Goal: Information Seeking & Learning: Learn about a topic

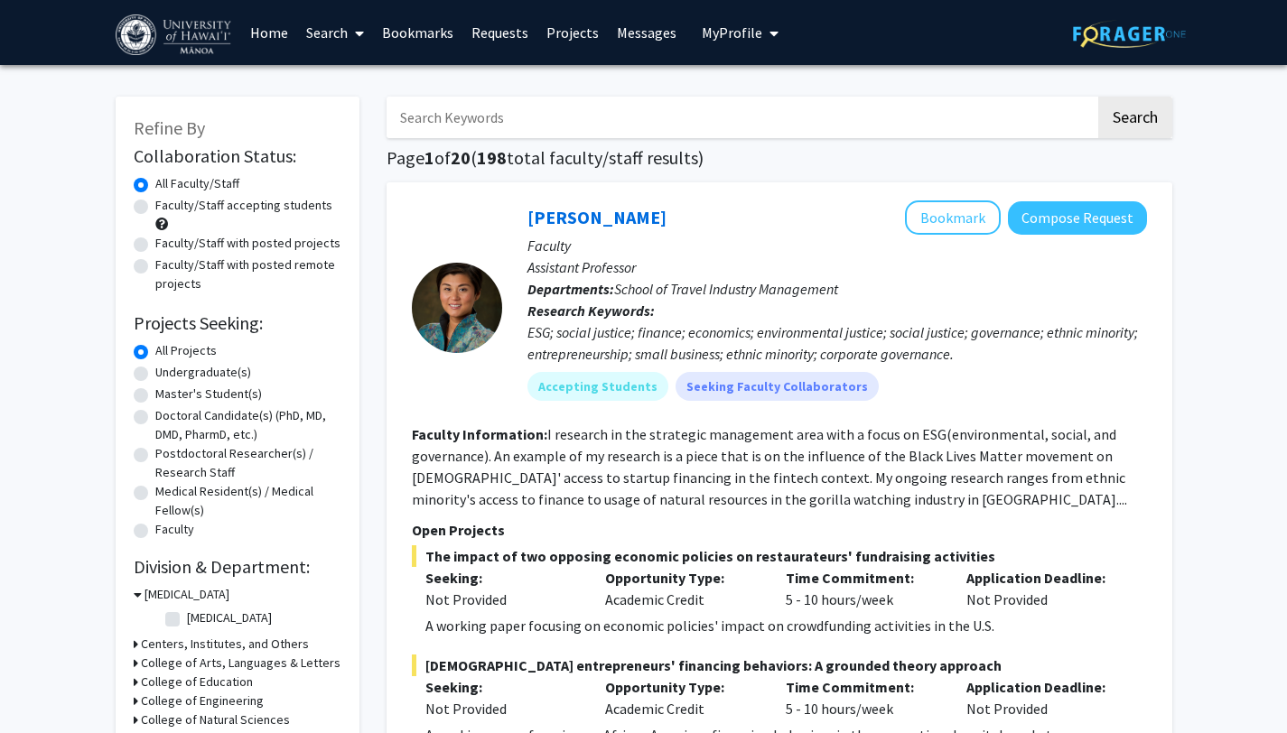
click at [556, 116] on input "Search Keywords" at bounding box center [741, 118] width 709 height 42
click at [751, 34] on span "My Profile" at bounding box center [732, 32] width 61 height 18
click at [580, 133] on input "Search Keywords" at bounding box center [741, 118] width 709 height 42
click at [1098, 97] on button "Search" at bounding box center [1135, 118] width 74 height 42
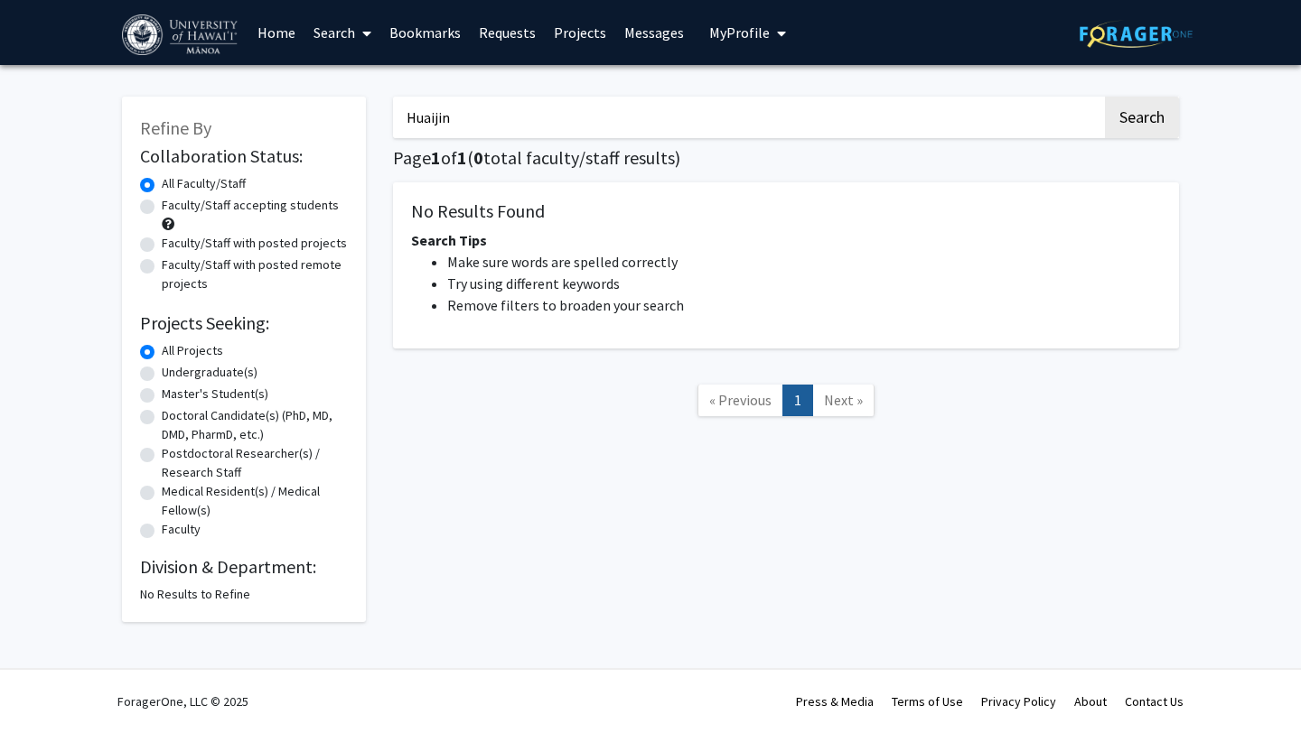
click at [481, 126] on input "Huaijin" at bounding box center [747, 118] width 709 height 42
click at [1105, 97] on button "Search" at bounding box center [1142, 118] width 74 height 42
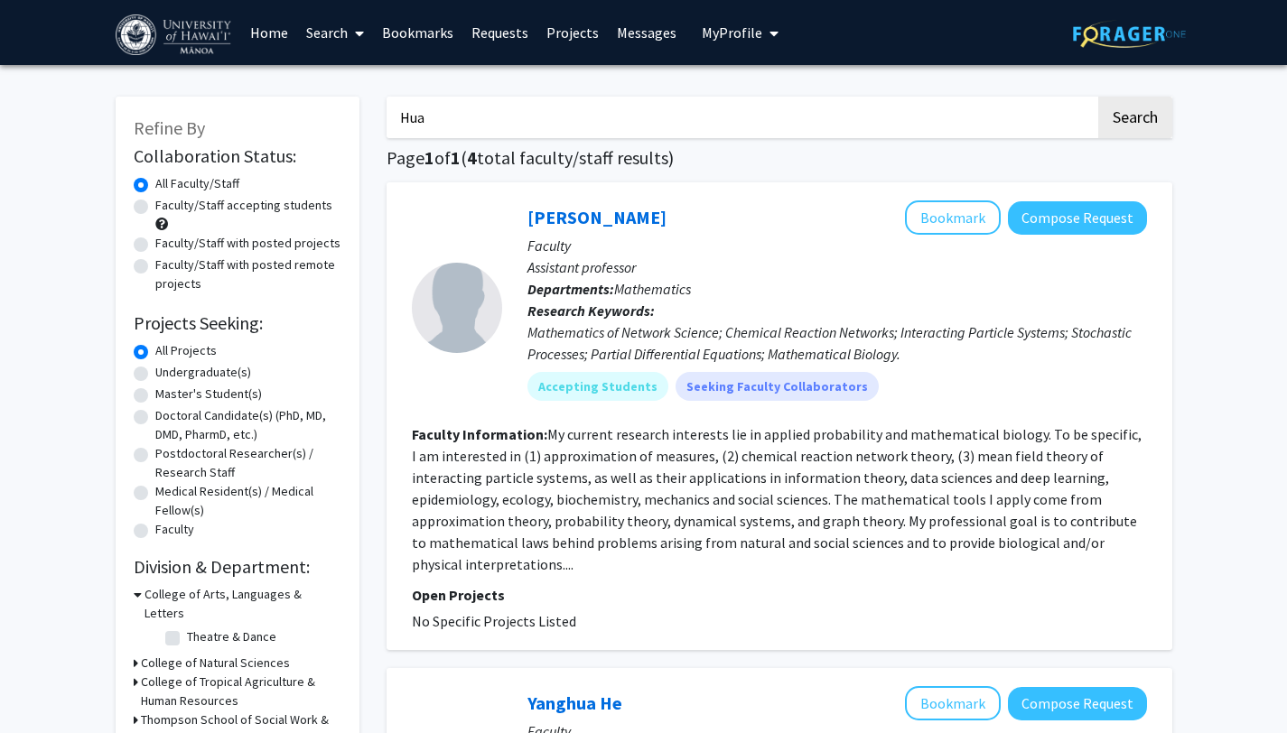
click at [612, 107] on input "Hua" at bounding box center [741, 118] width 709 height 42
click at [1098, 97] on button "Search" at bounding box center [1135, 118] width 74 height 42
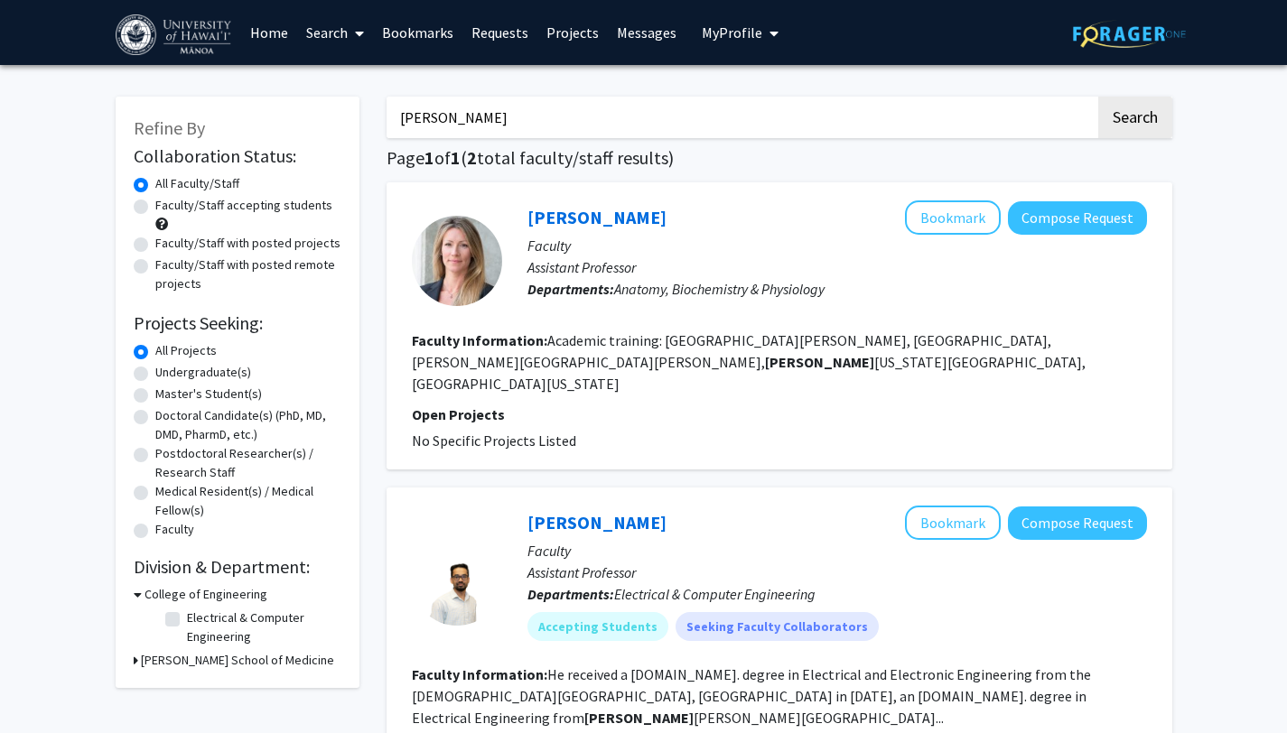
click at [601, 131] on input "George" at bounding box center [741, 118] width 709 height 42
type input "\"
click at [509, 28] on link "Requests" at bounding box center [499, 32] width 75 height 63
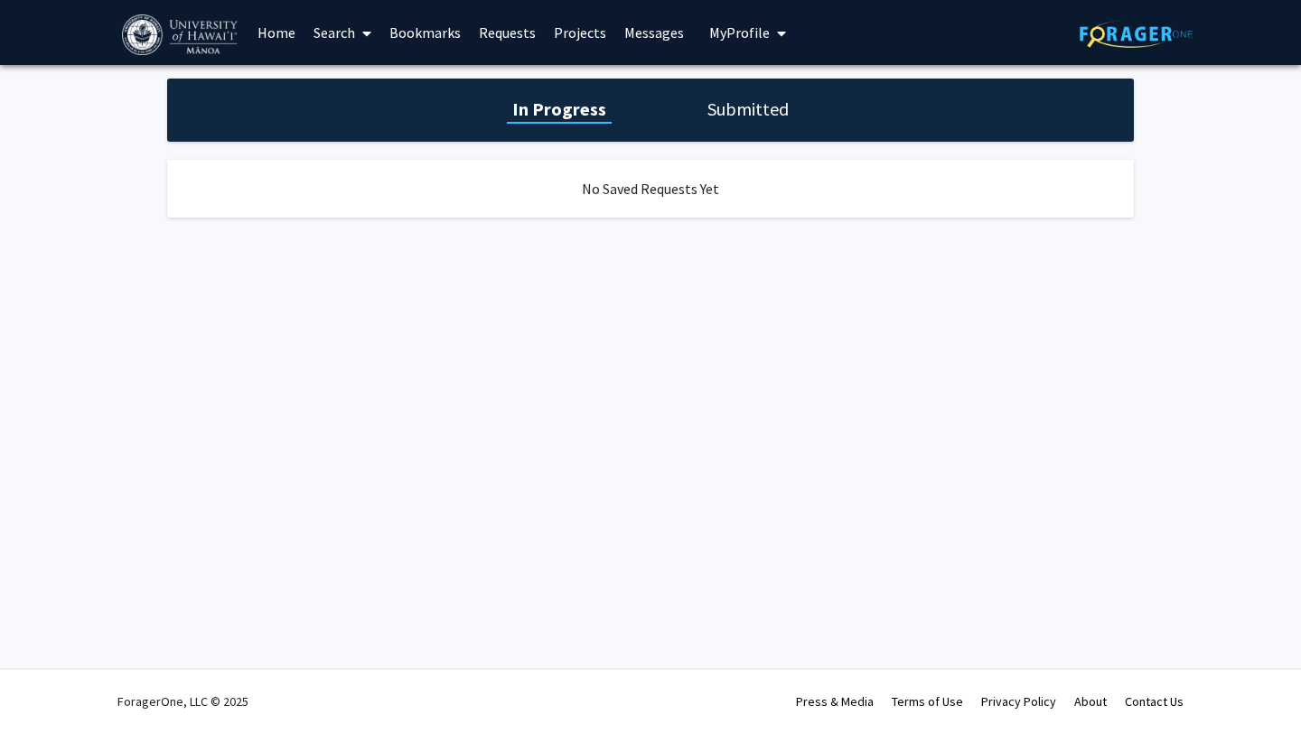
click at [410, 33] on link "Bookmarks" at bounding box center [424, 32] width 89 height 63
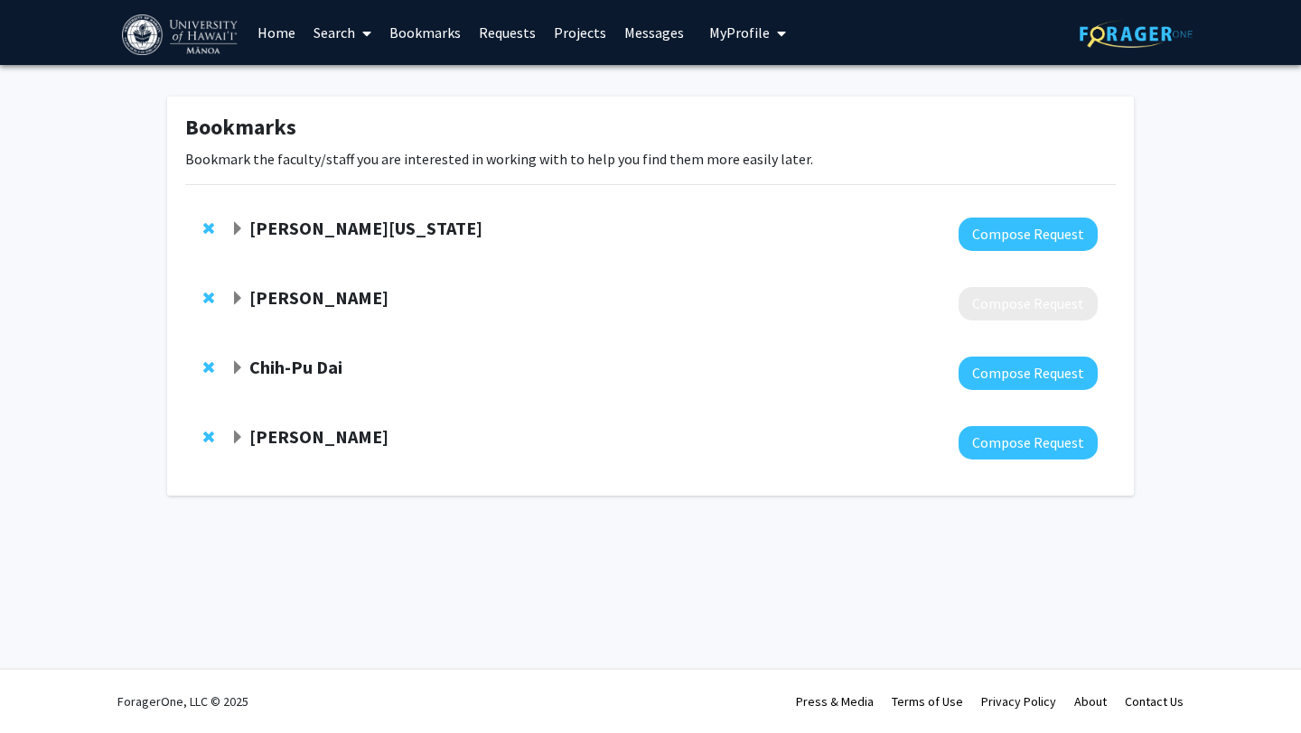
click at [348, 33] on link "Search" at bounding box center [342, 32] width 76 height 63
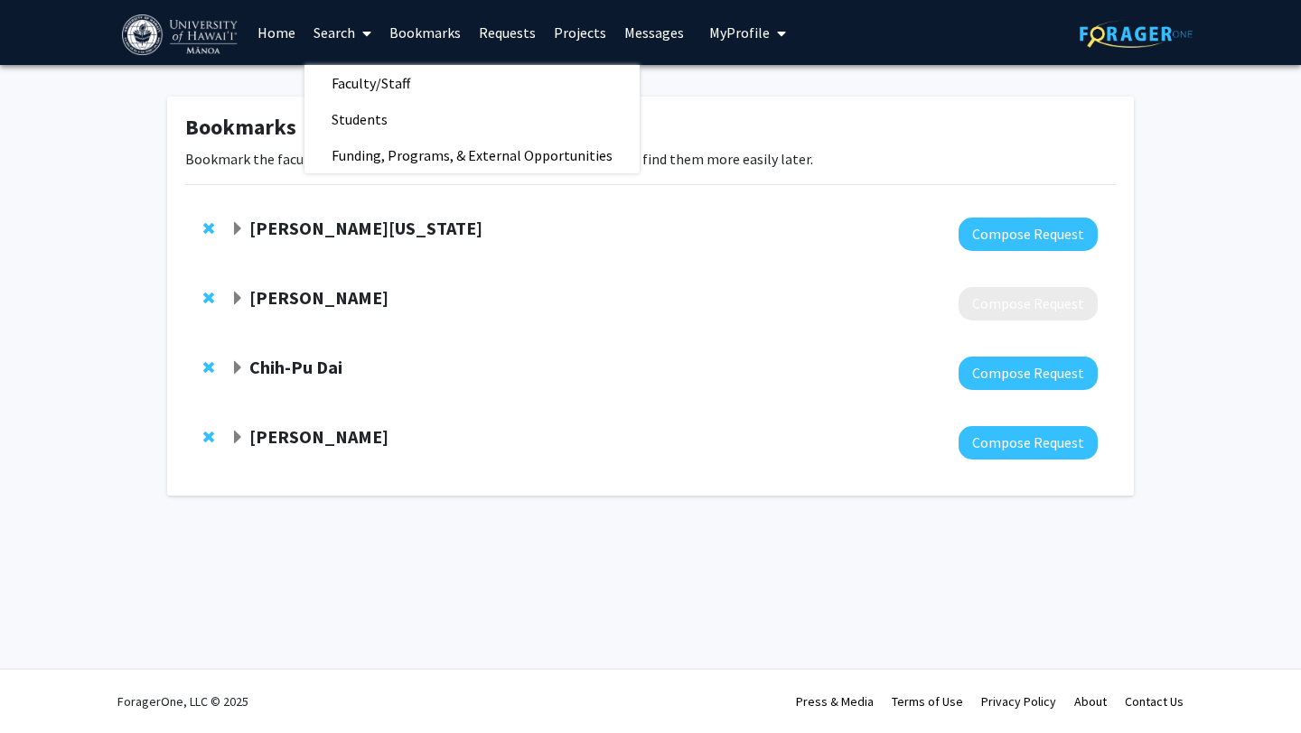
click at [179, 128] on div "Bookmarks Bookmark the faculty/staff you are interested in working with to help…" at bounding box center [650, 296] width 967 height 399
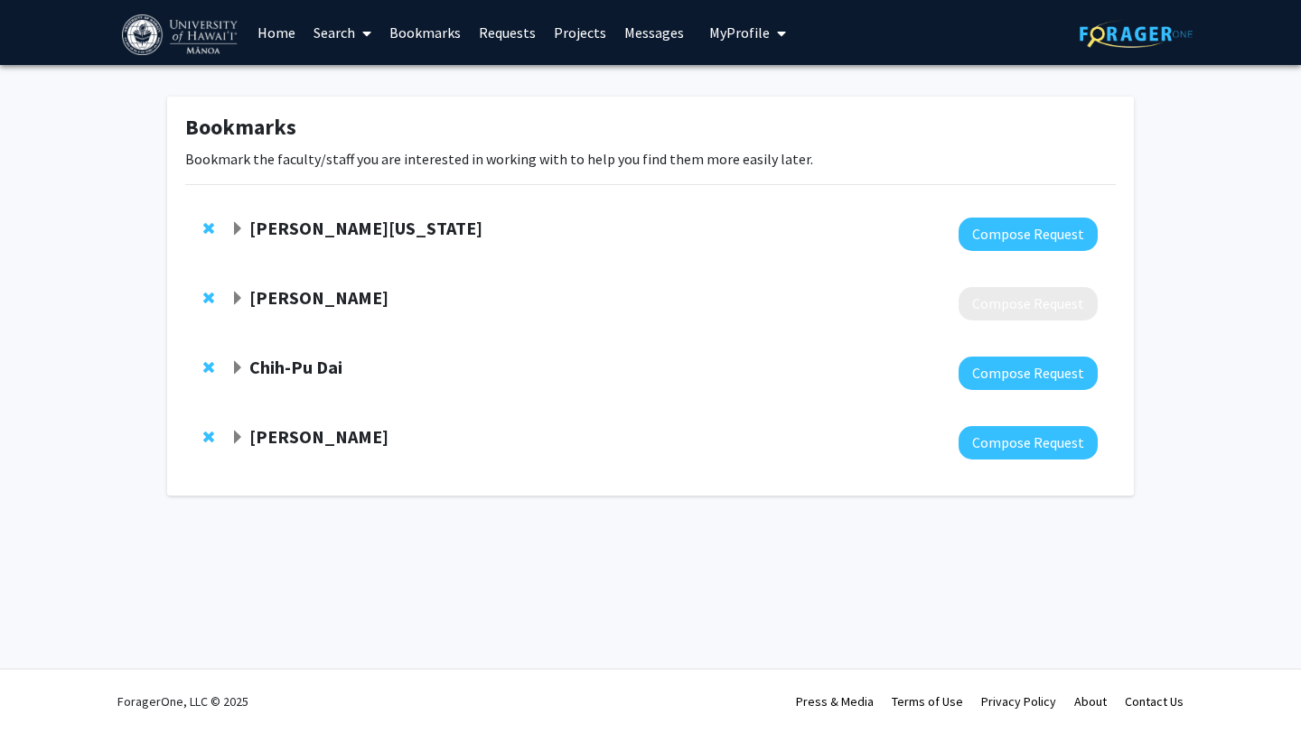
click at [335, 12] on link "Search" at bounding box center [342, 32] width 76 height 63
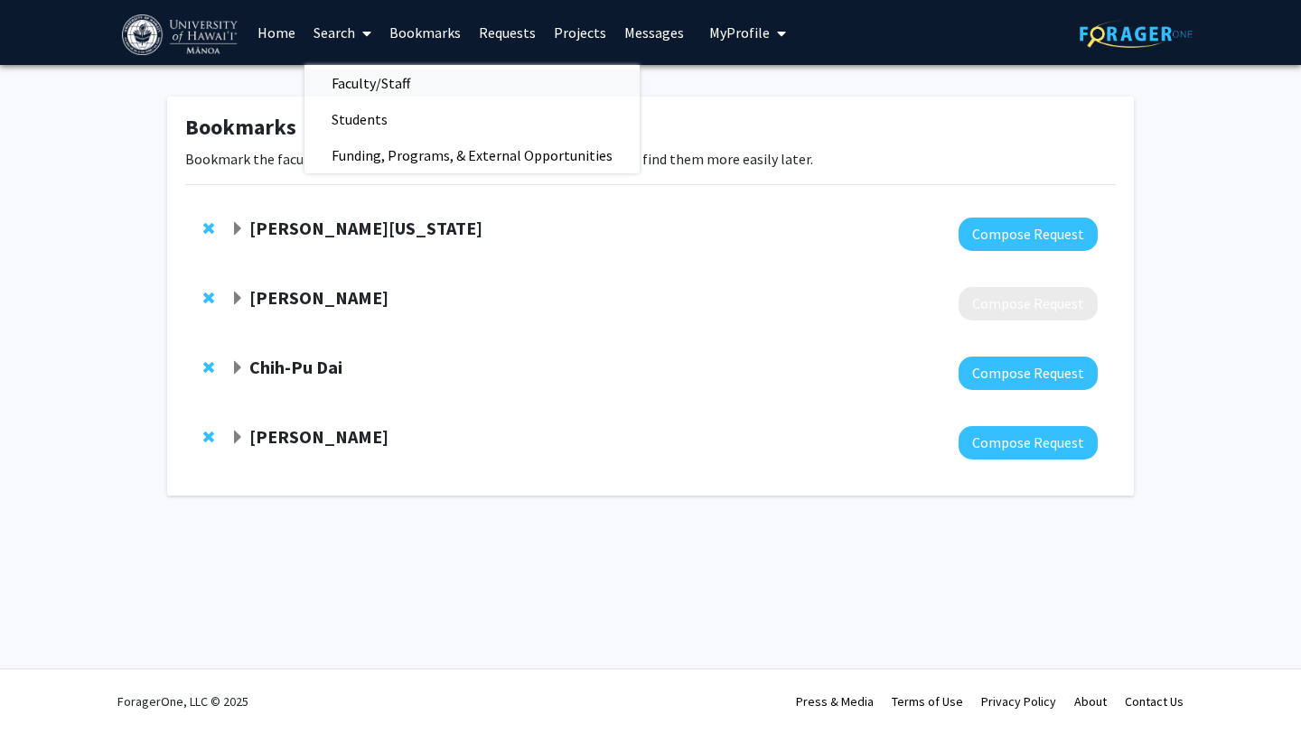
click at [390, 79] on span "Faculty/Staff" at bounding box center [370, 83] width 133 height 36
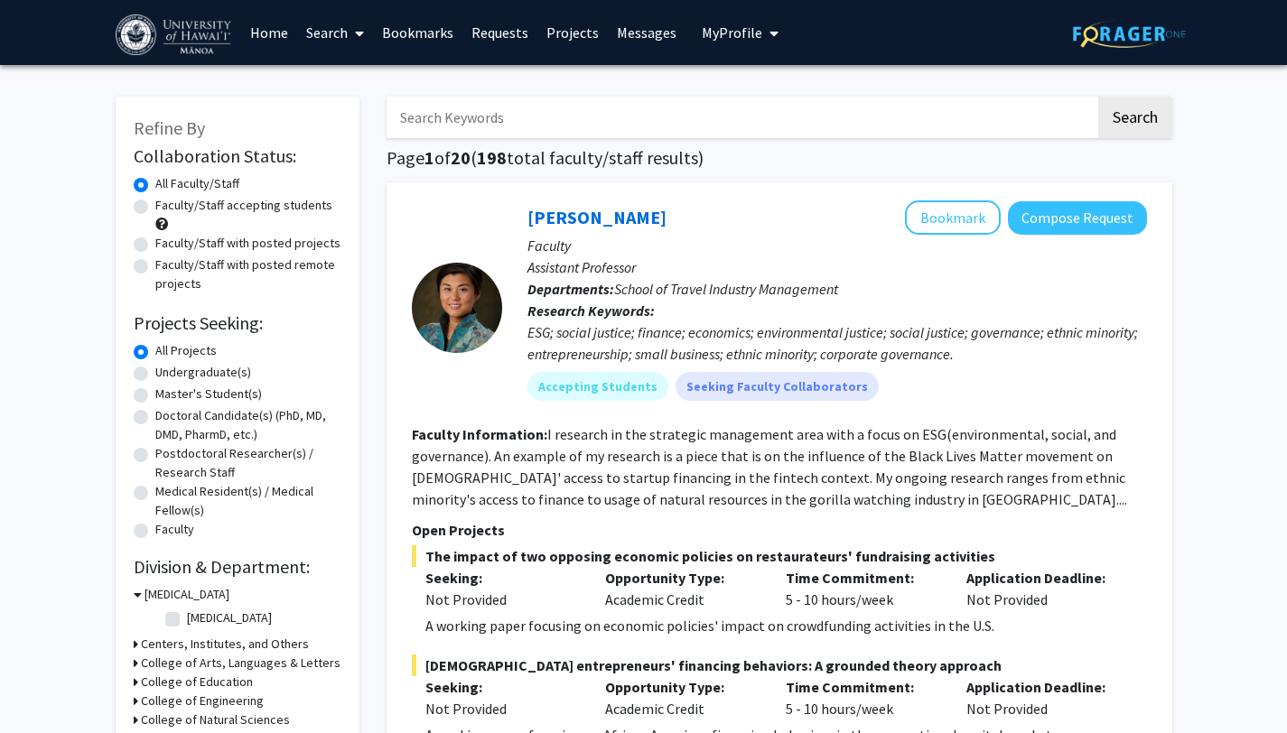
click at [323, 29] on link "Search" at bounding box center [335, 32] width 76 height 63
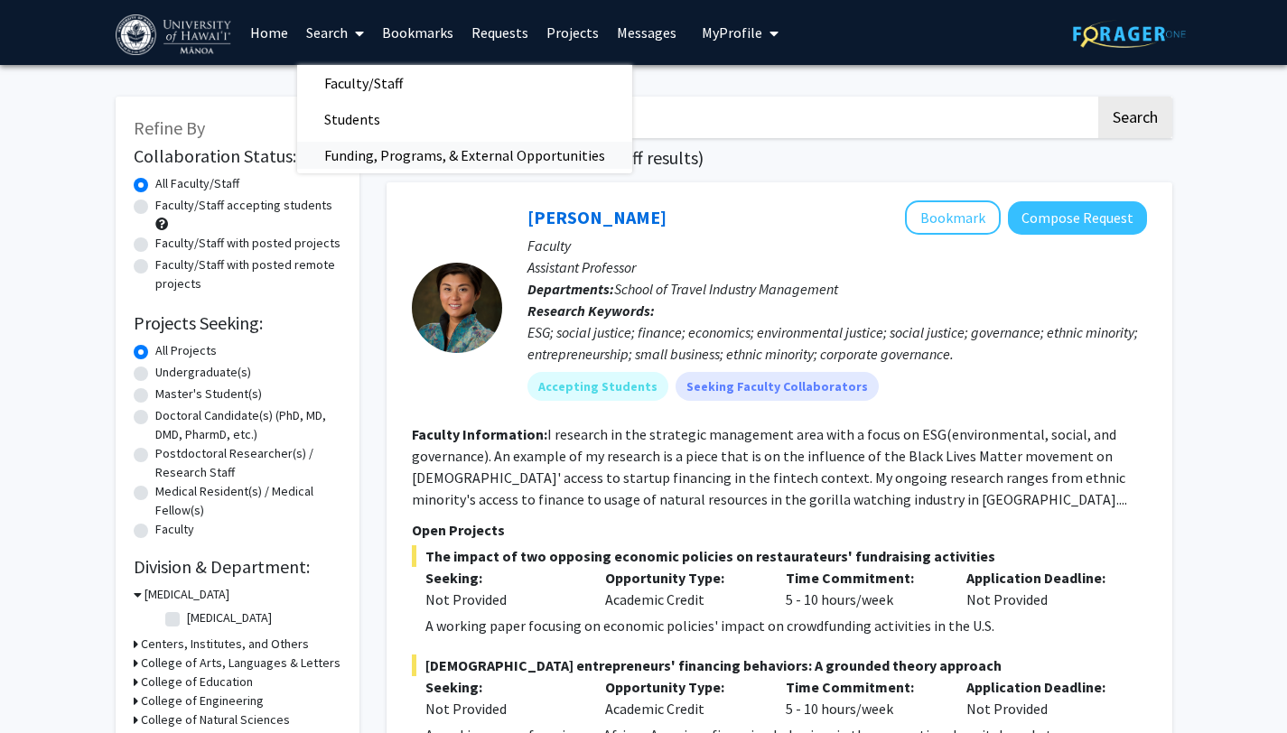
click at [391, 147] on span "Funding, Programs, & External Opportunities" at bounding box center [464, 155] width 335 height 36
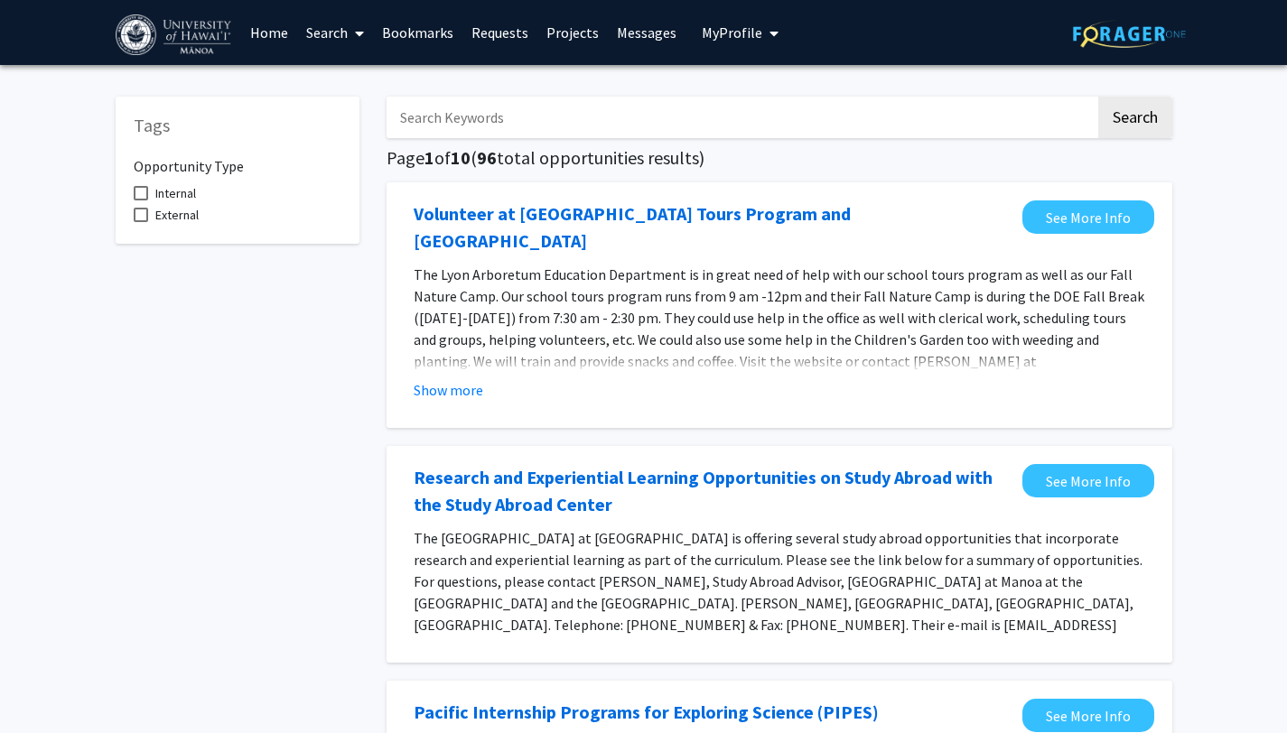
click at [343, 34] on link "Search" at bounding box center [335, 32] width 76 height 63
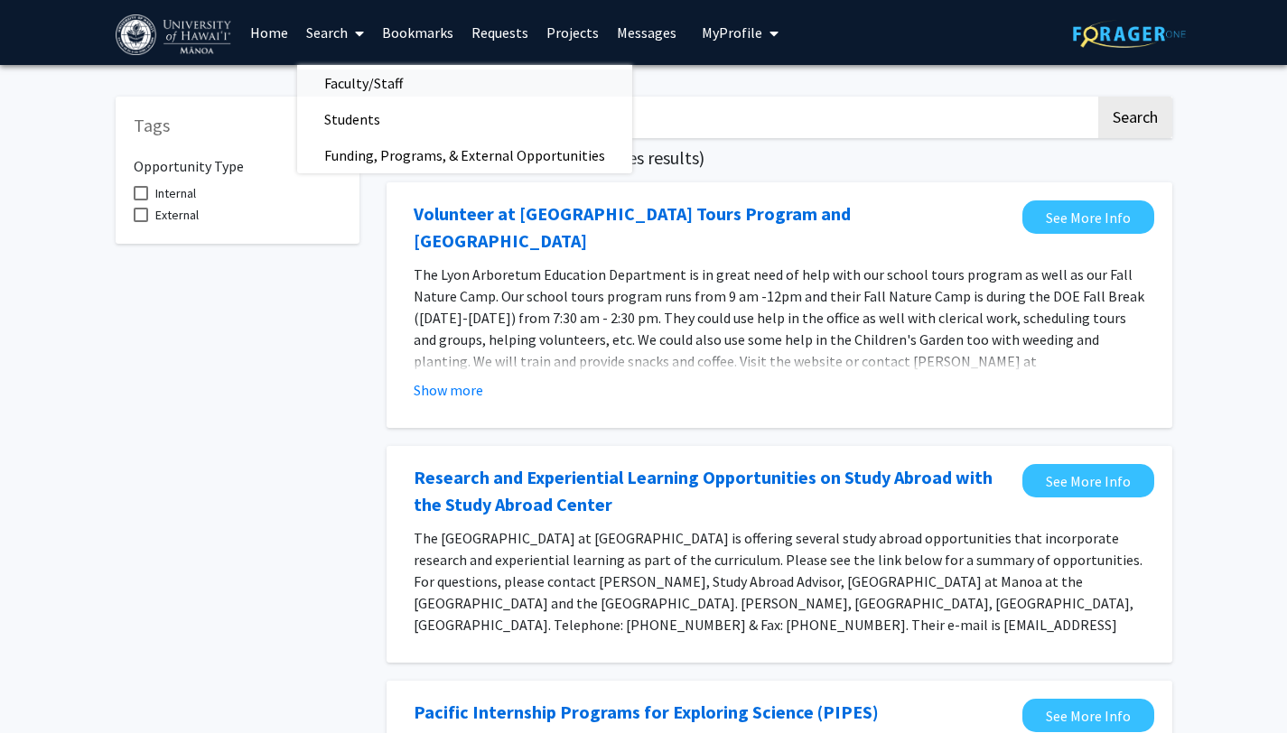
click at [347, 84] on span "Faculty/Staff" at bounding box center [363, 83] width 133 height 36
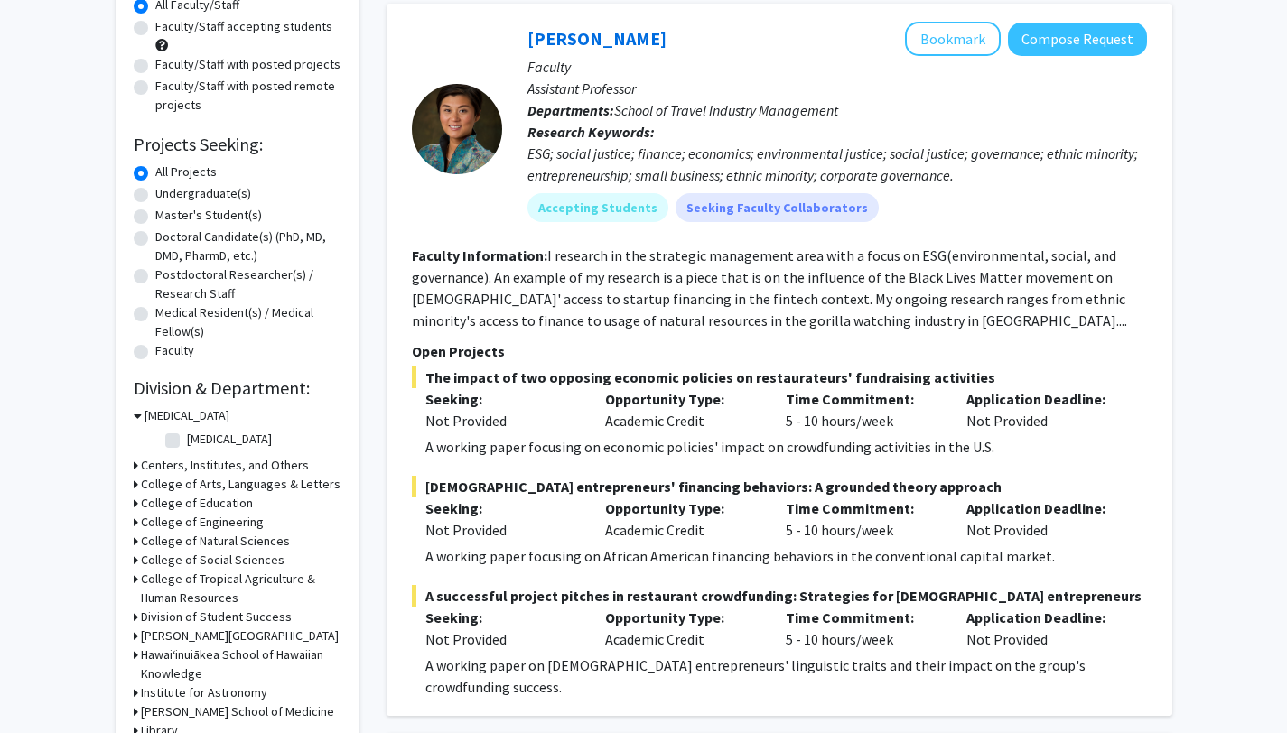
scroll to position [182, 0]
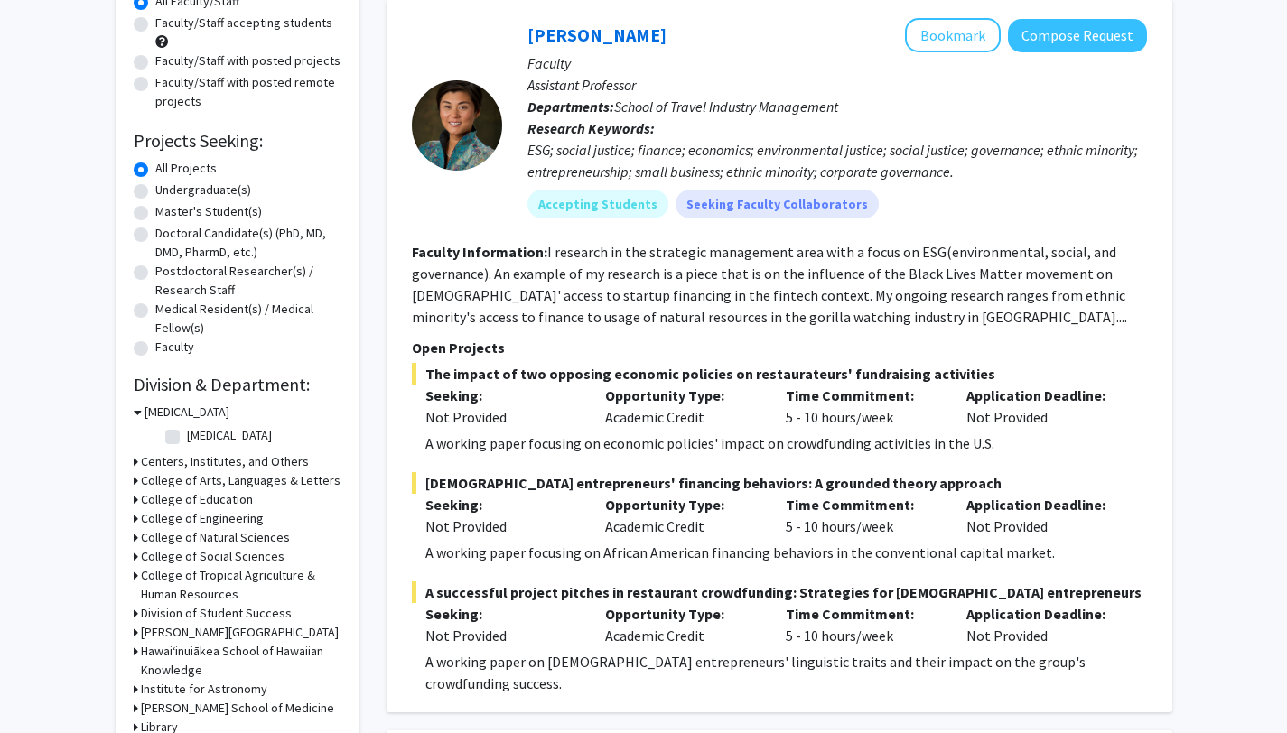
click at [179, 349] on label "Faculty" at bounding box center [174, 347] width 39 height 19
click at [167, 349] on input "Faculty" at bounding box center [161, 344] width 12 height 12
radio input "true"
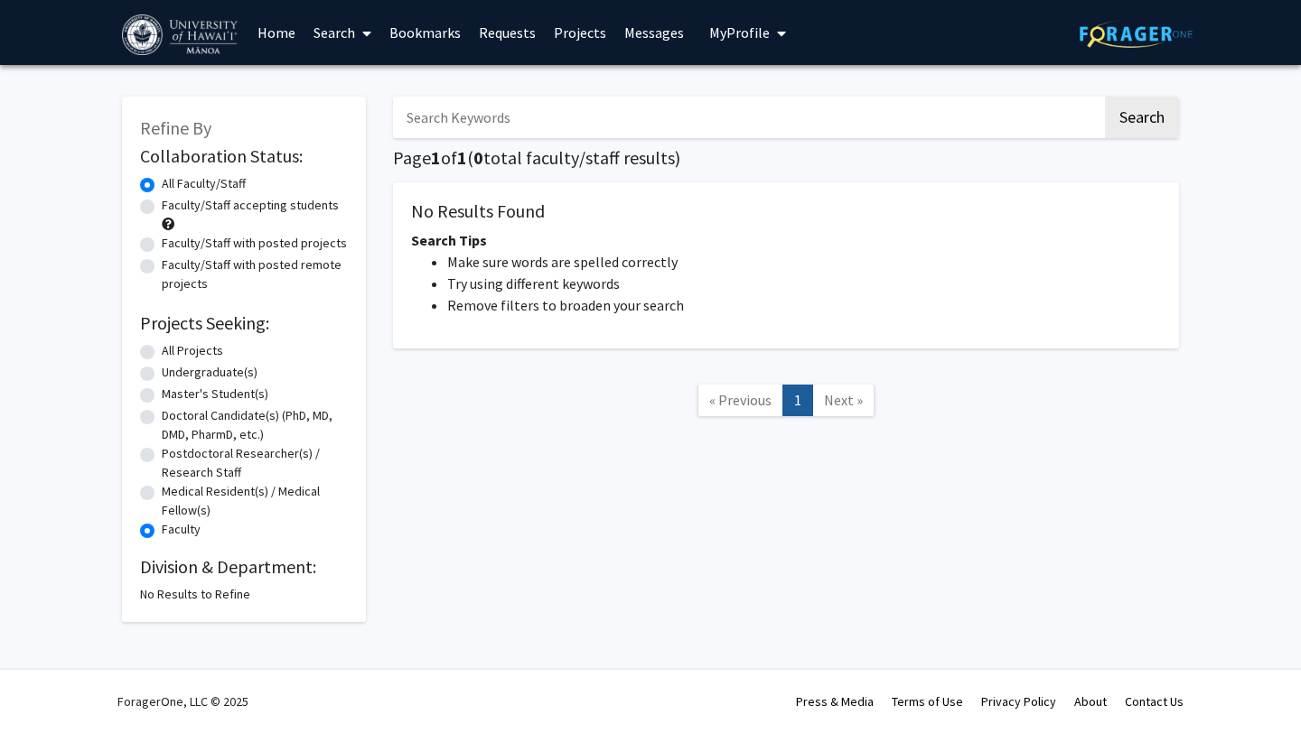
click at [201, 505] on label "Medical Resident(s) / Medical Fellow(s)" at bounding box center [255, 501] width 186 height 38
click at [173, 494] on input "Medical Resident(s) / Medical Fellow(s)" at bounding box center [168, 488] width 12 height 12
radio input "true"
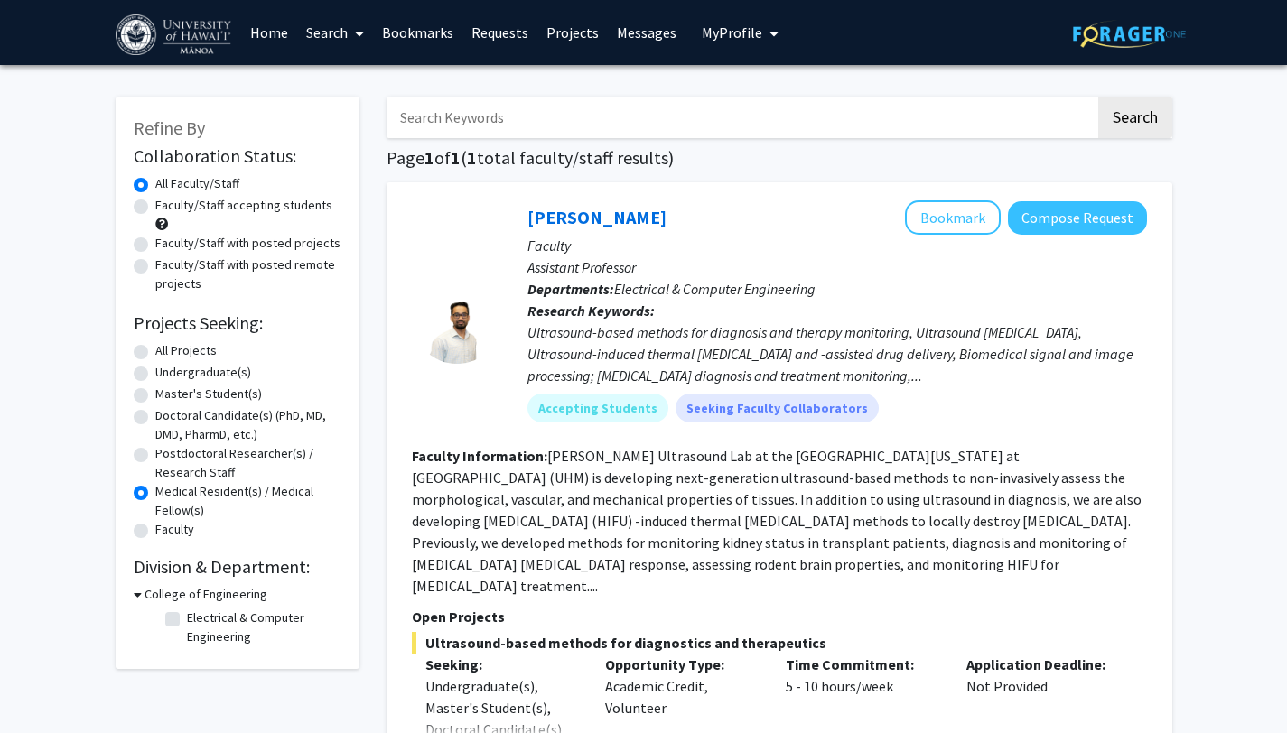
click at [195, 356] on label "All Projects" at bounding box center [185, 350] width 61 height 19
click at [167, 353] on input "All Projects" at bounding box center [161, 347] width 12 height 12
radio input "true"
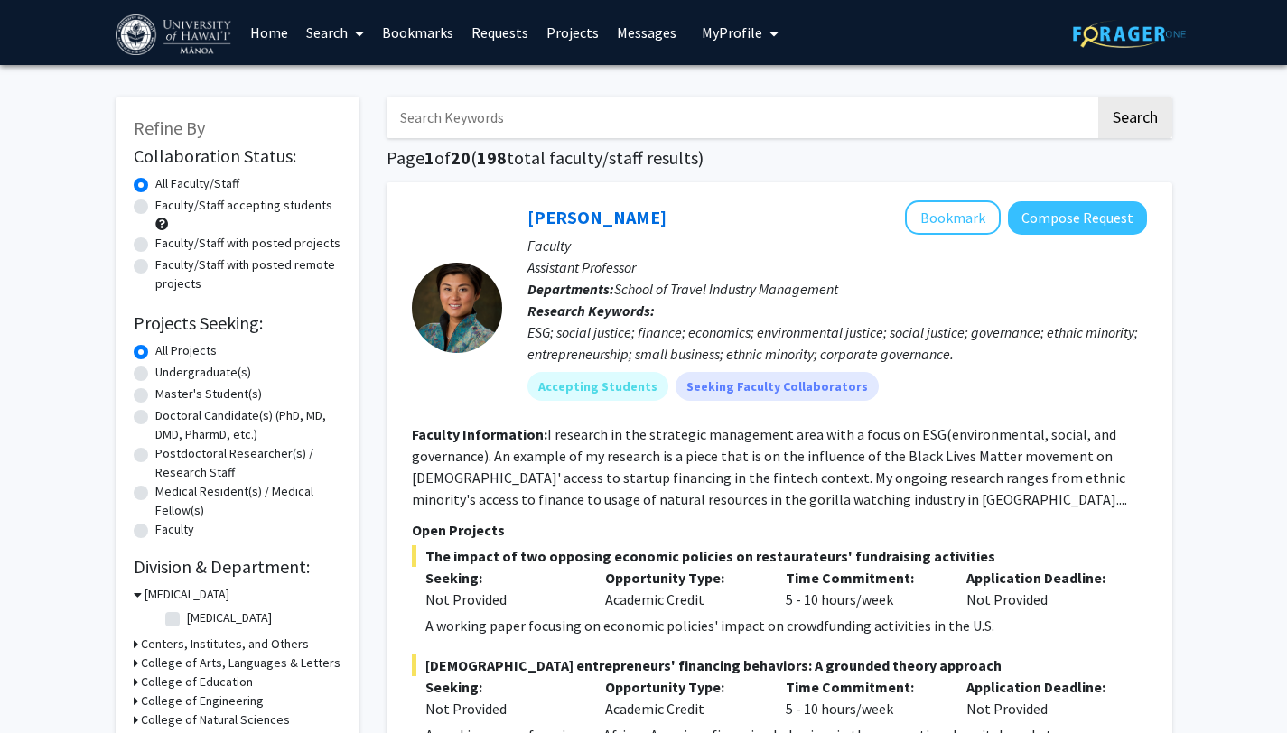
click at [739, 34] on span "My Profile" at bounding box center [732, 32] width 61 height 18
click at [745, 29] on span "My Profile" at bounding box center [732, 32] width 61 height 18
click at [237, 30] on link at bounding box center [179, 32] width 126 height 63
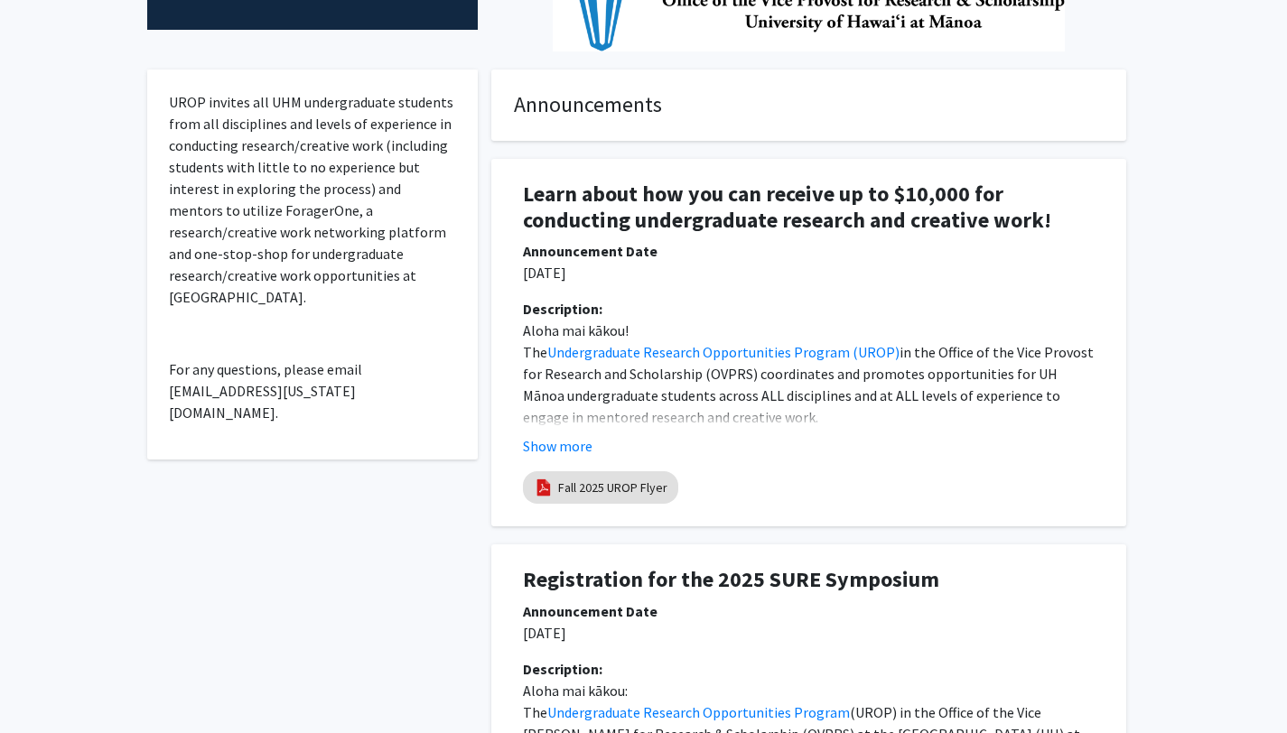
scroll to position [444, 0]
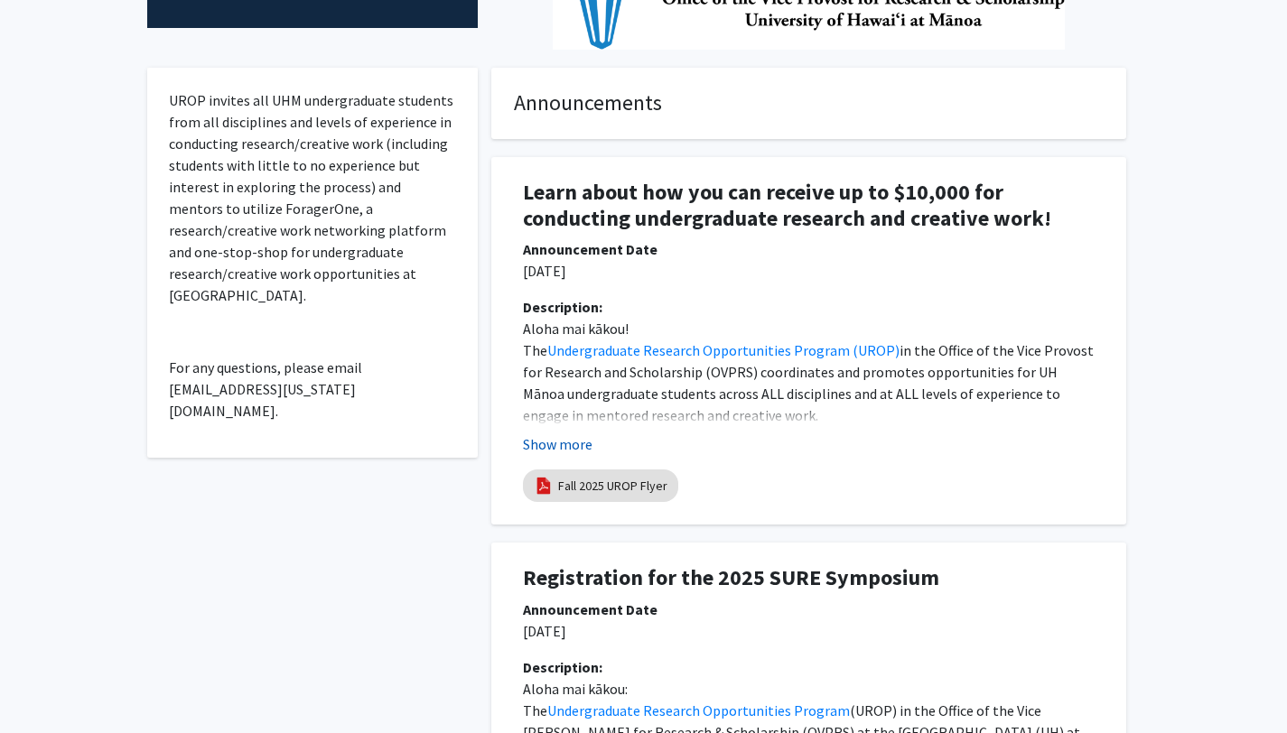
click at [584, 449] on button "Show more" at bounding box center [558, 445] width 70 height 22
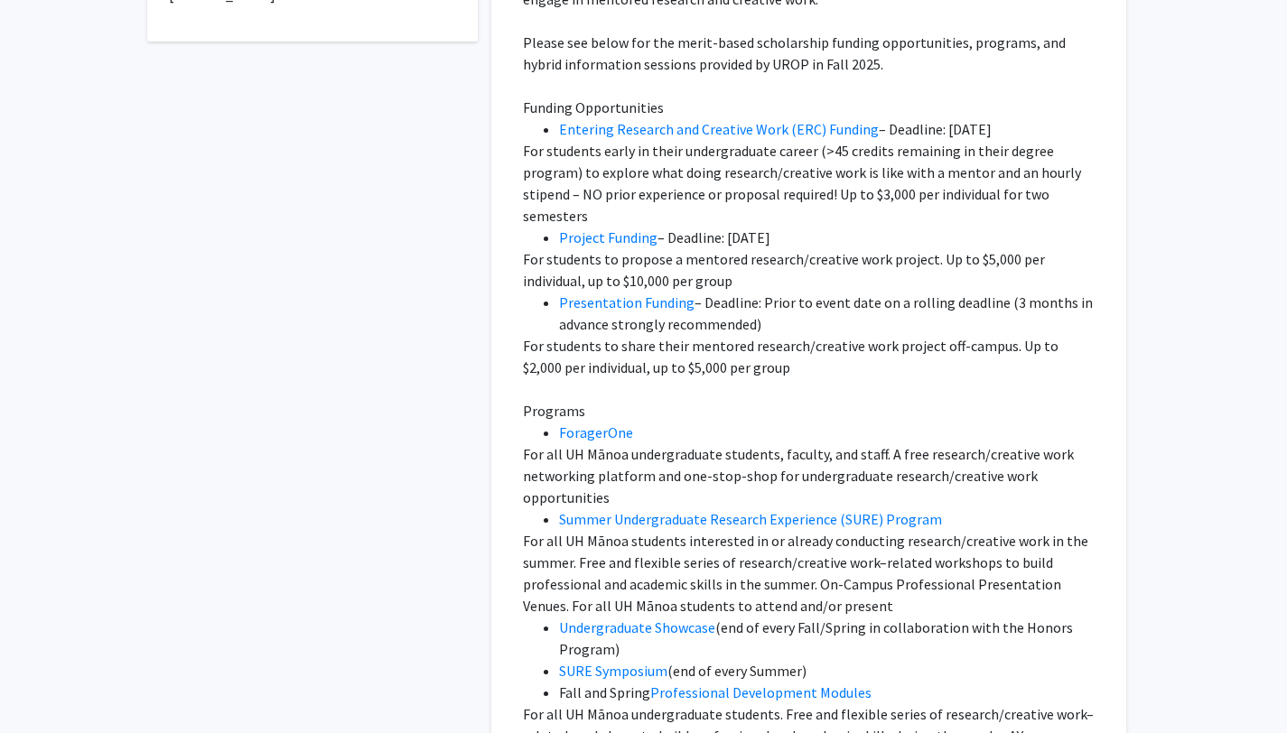
scroll to position [861, 0]
